Goal: Navigation & Orientation: Understand site structure

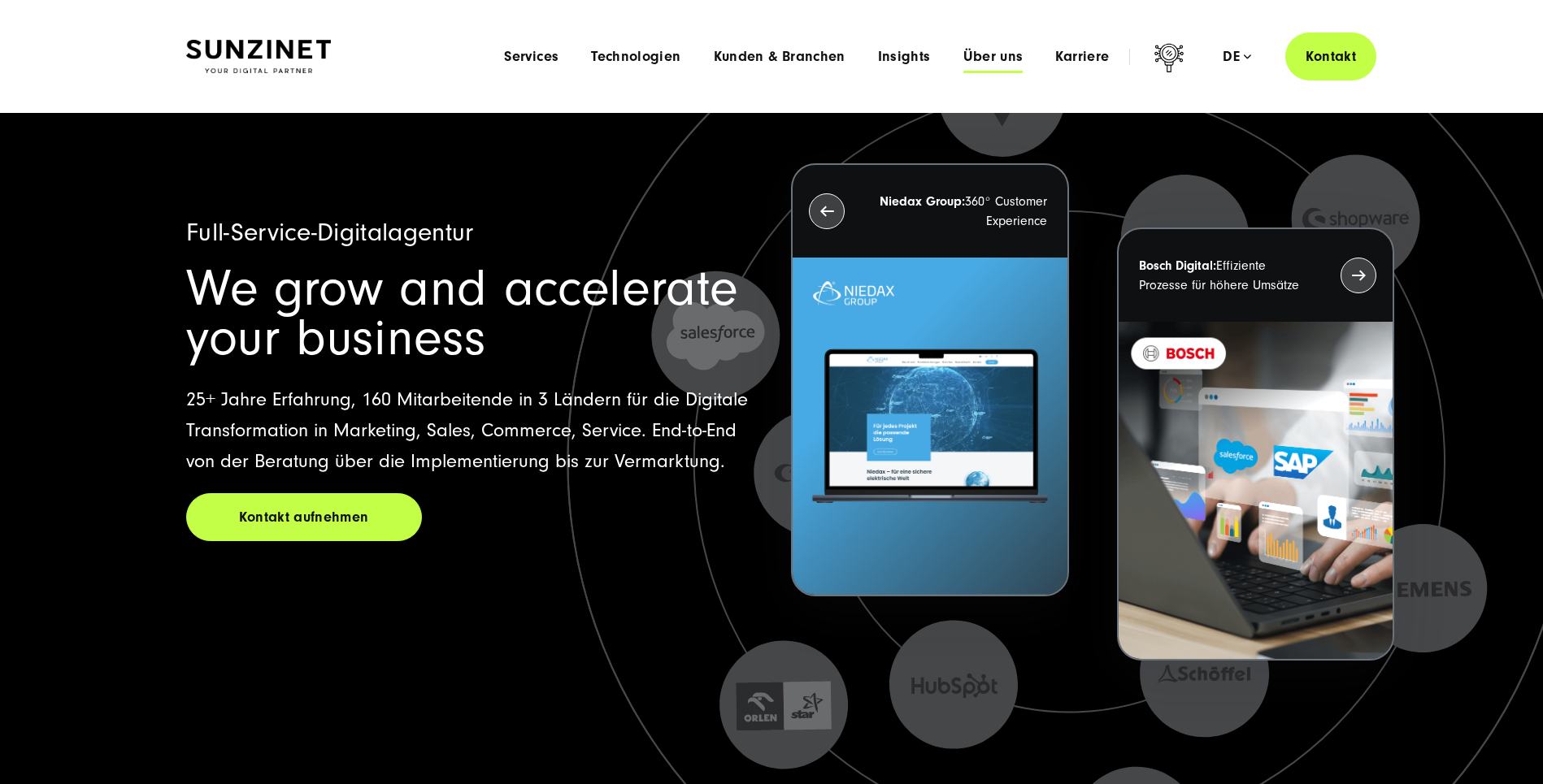
click at [990, 54] on span "Über uns" at bounding box center [993, 57] width 60 height 16
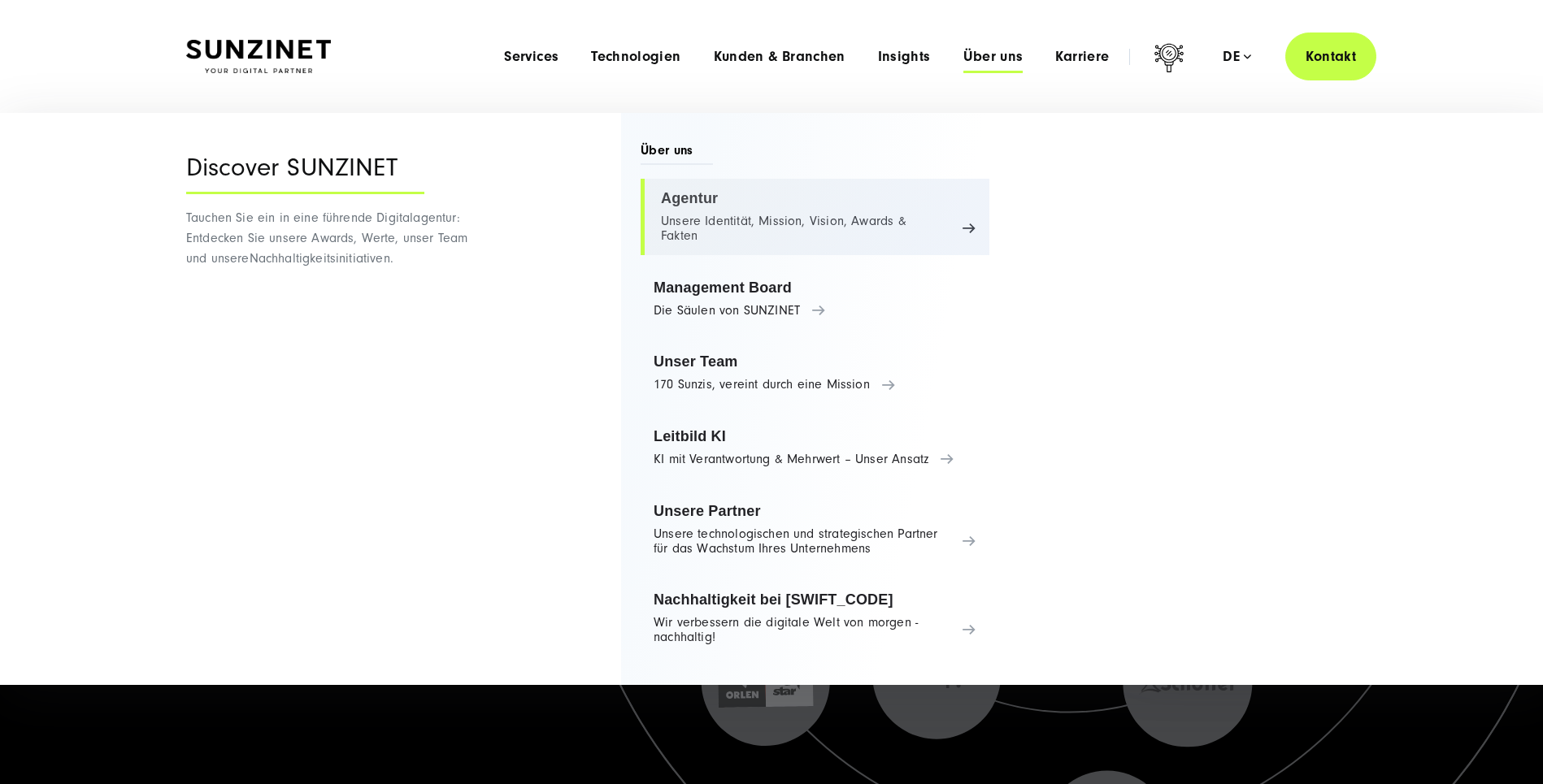
click at [686, 198] on link "Agentur Unsere Identität, Mission, Vision, Awards & Fakten" at bounding box center [815, 217] width 349 height 77
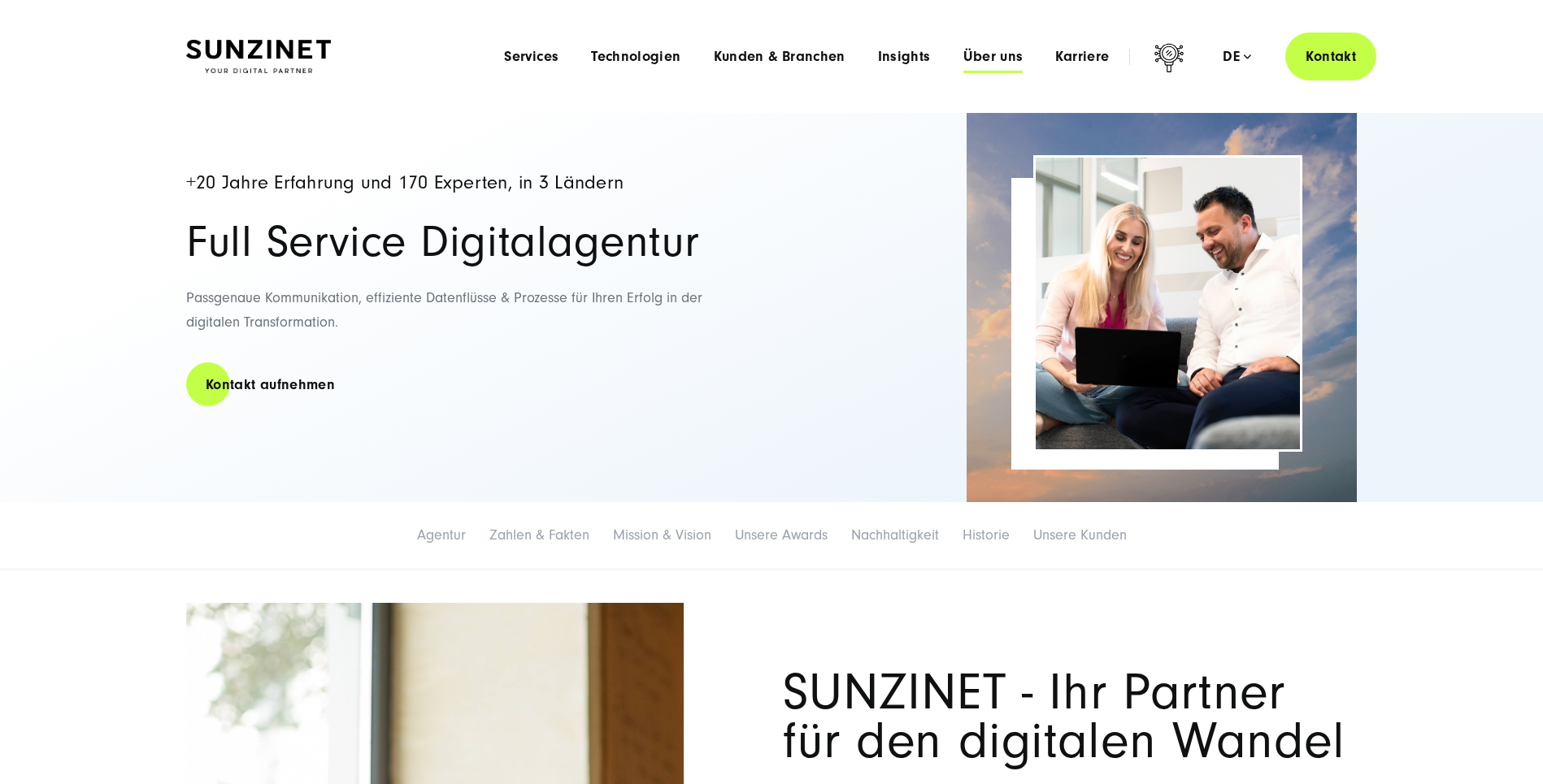
click at [1000, 55] on span "Über uns" at bounding box center [993, 57] width 60 height 16
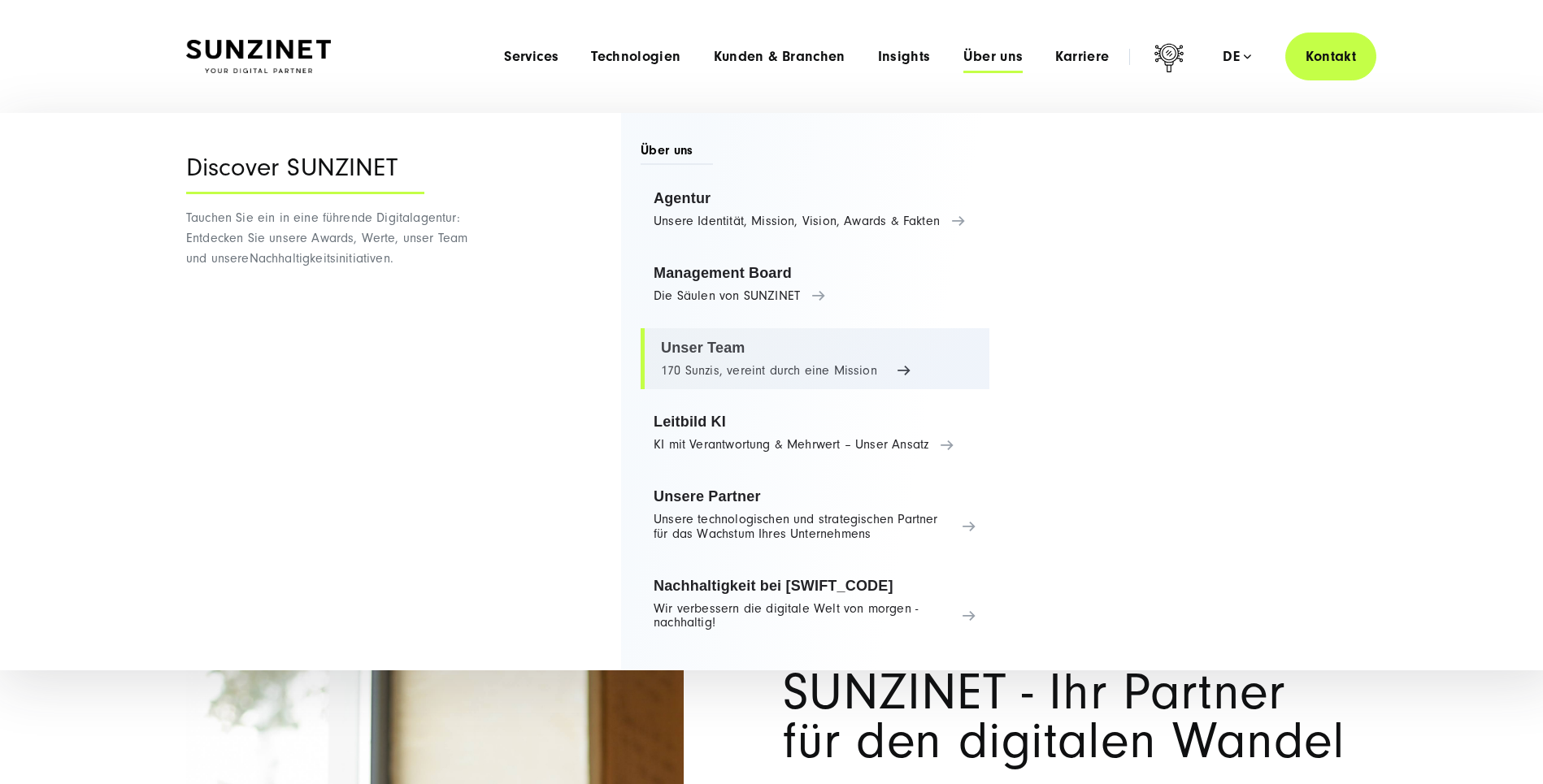
click at [708, 343] on link "Unser Team 170 Sunzis, vereint durch eine Mission" at bounding box center [815, 359] width 349 height 62
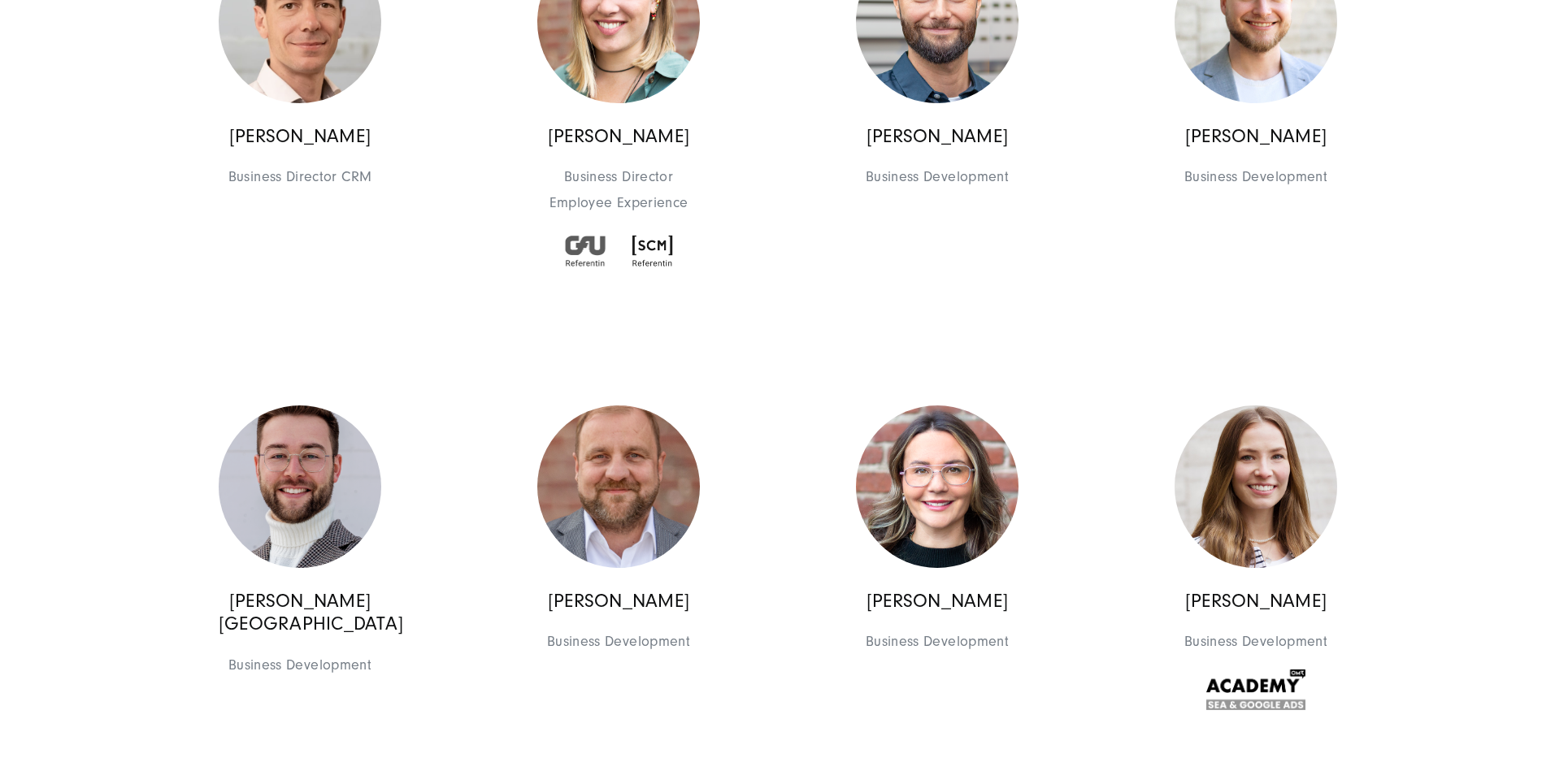
scroll to position [1800, 0]
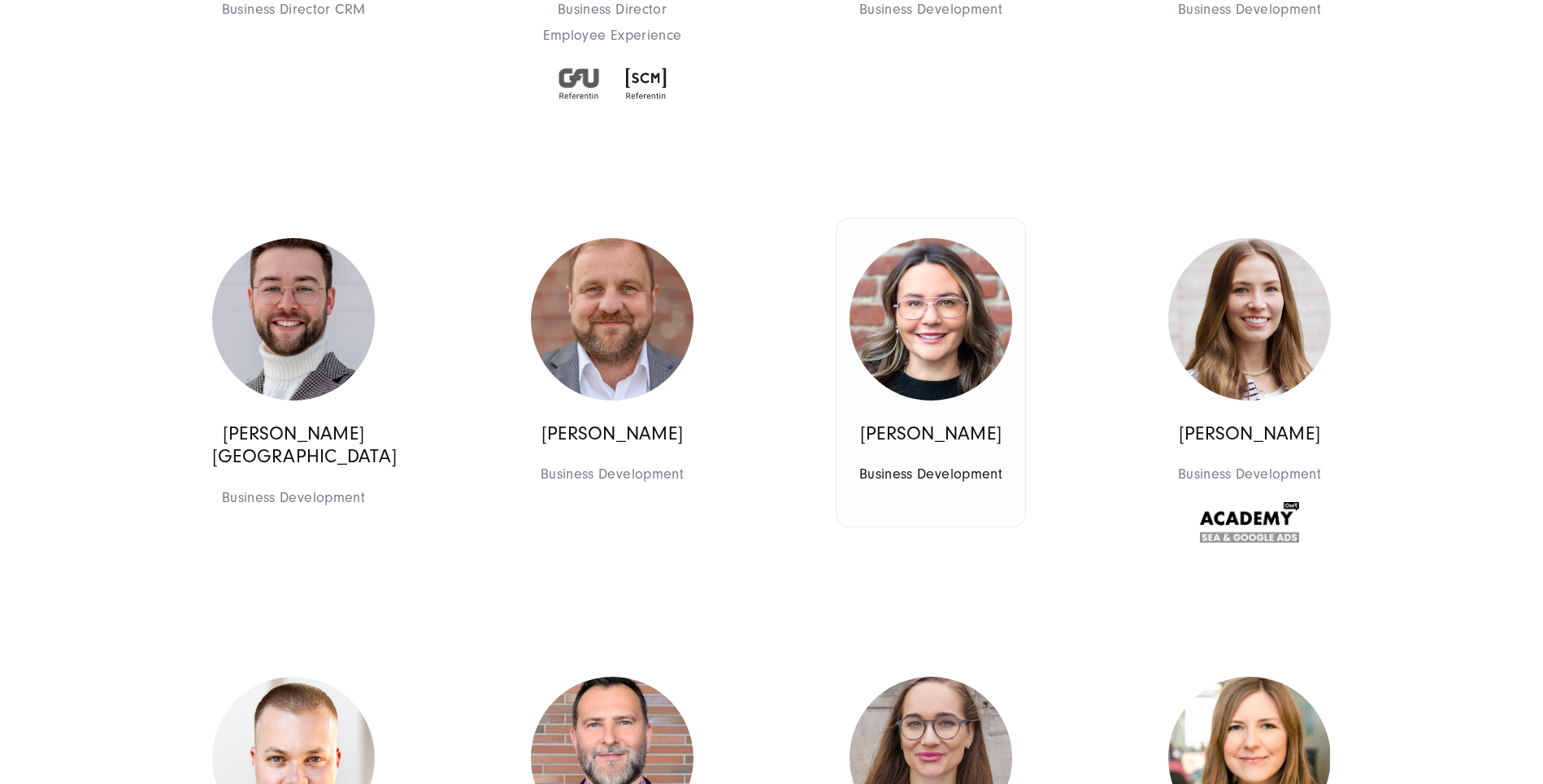
click at [915, 321] on img at bounding box center [930, 319] width 162 height 162
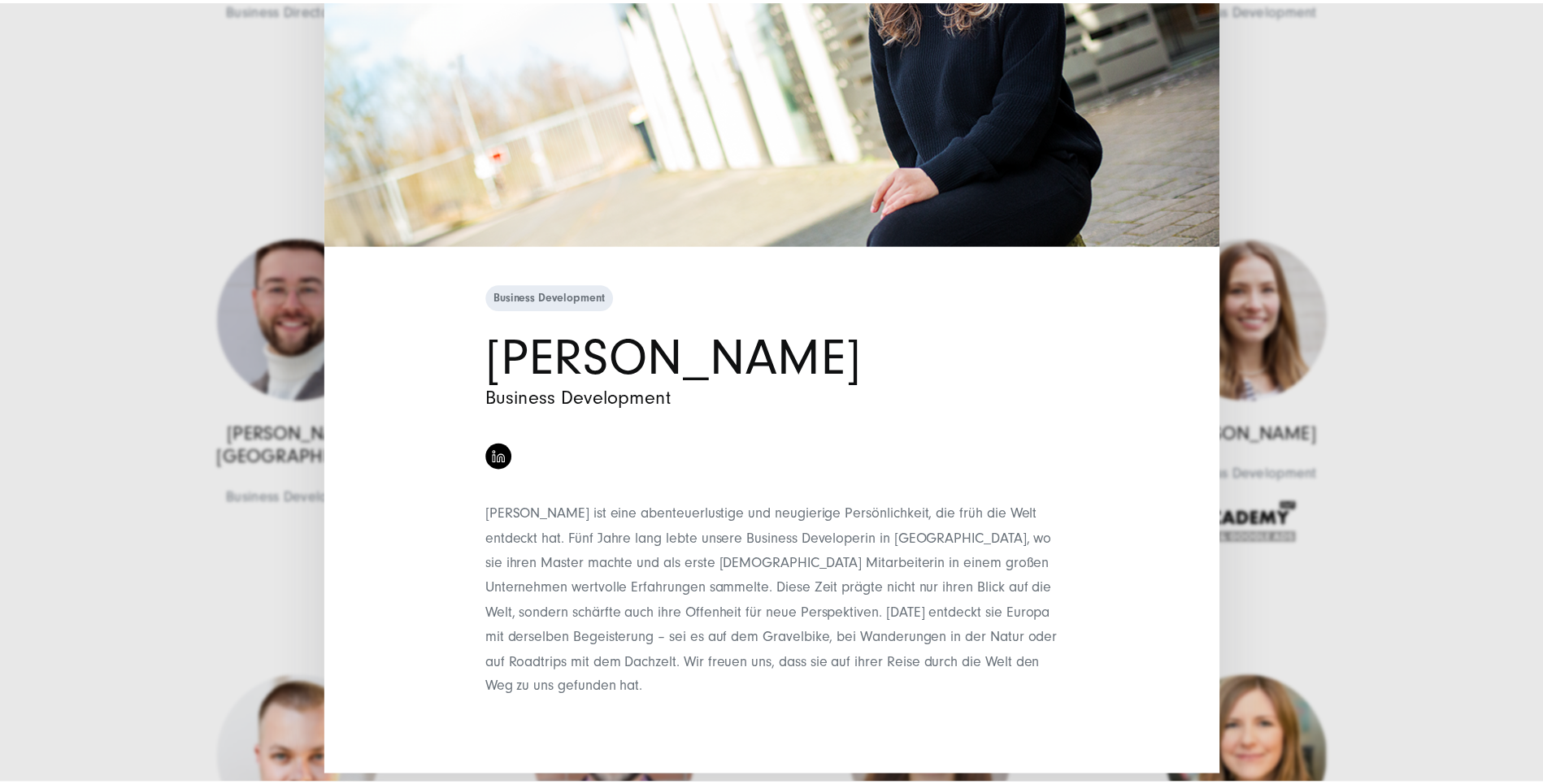
scroll to position [0, 0]
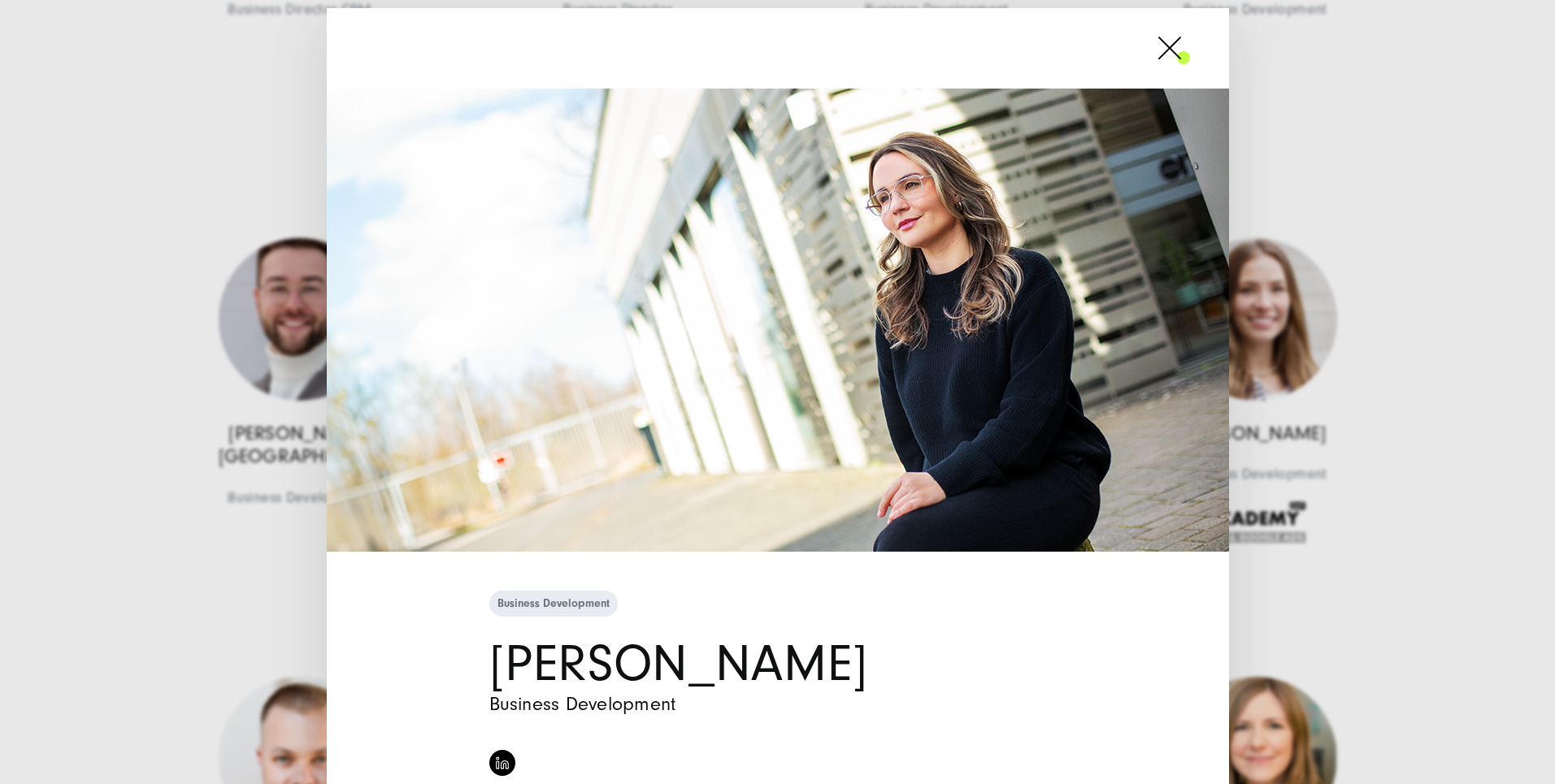
click at [1190, 49] on span at bounding box center [1190, 48] width 0 height 40
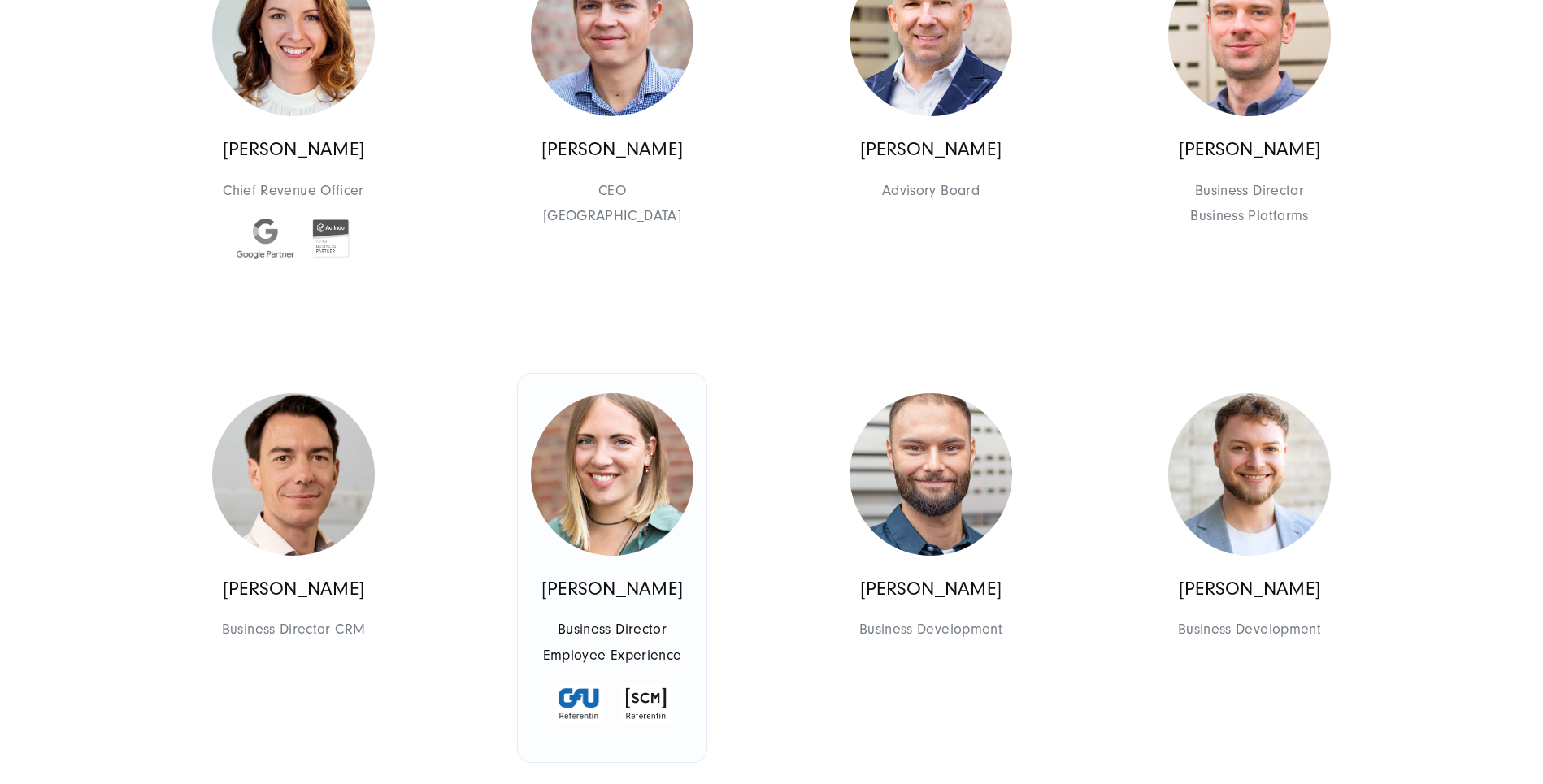
scroll to position [1655, 0]
